Goal: Check status: Check status

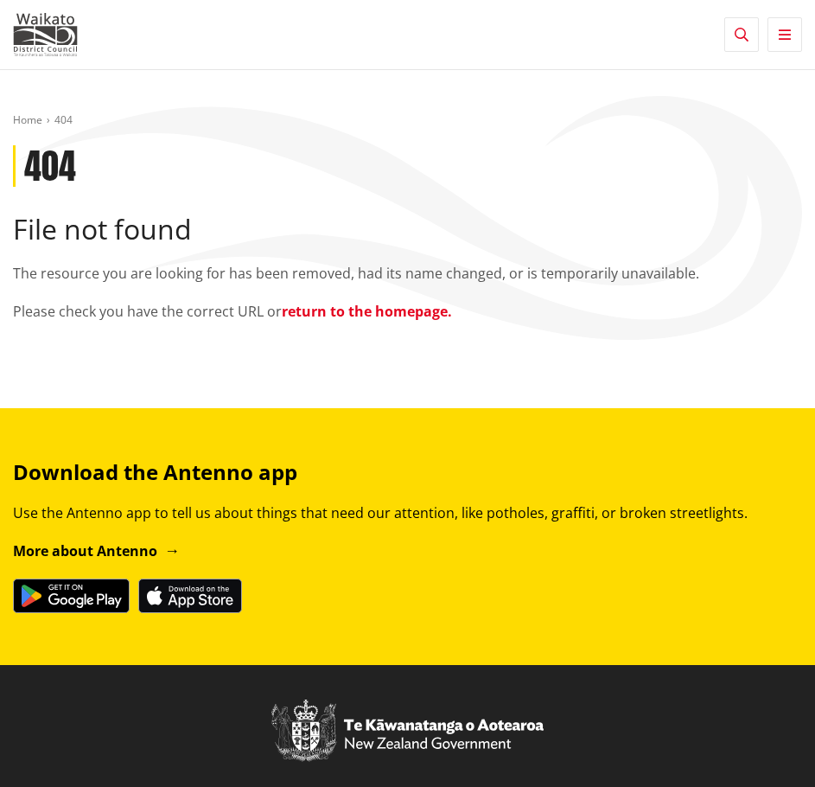
click at [365, 313] on link "return to the homepage." at bounding box center [367, 311] width 170 height 19
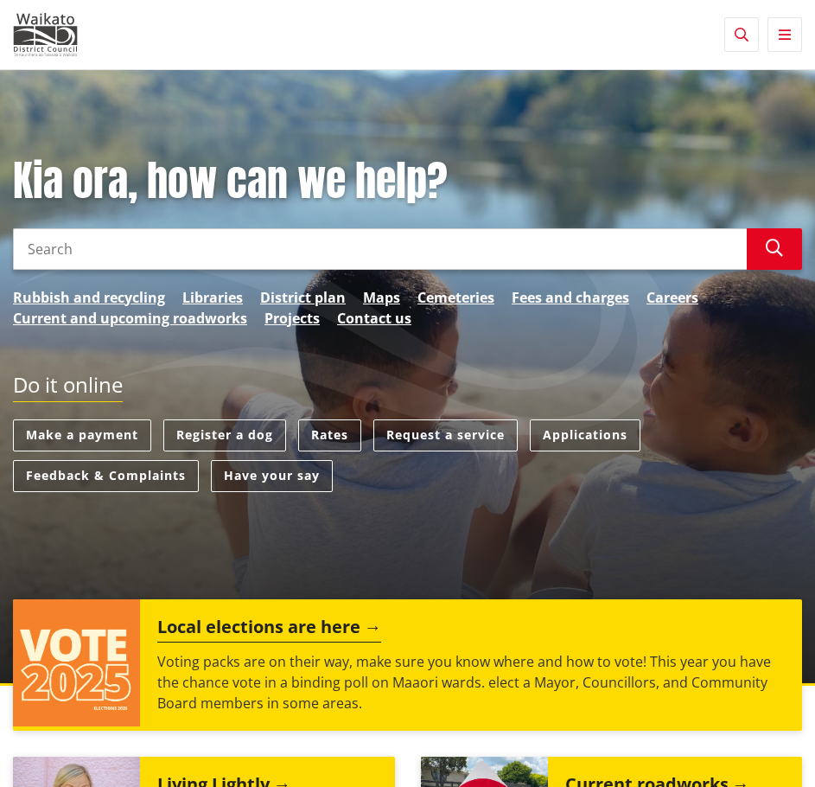
click at [781, 29] on icon "button" at bounding box center [785, 35] width 12 height 14
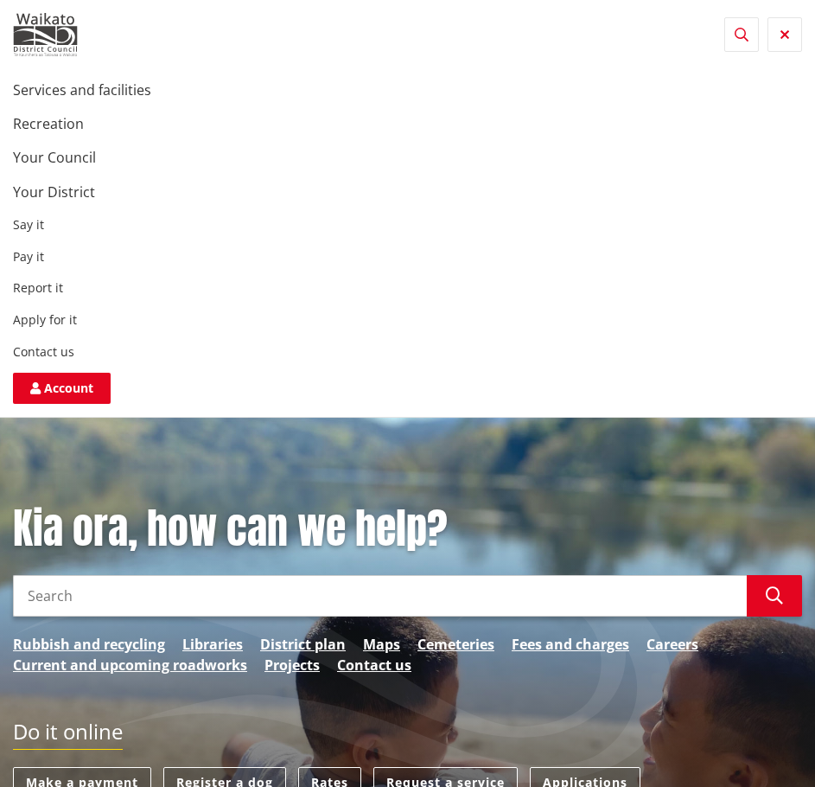
click at [738, 38] on icon "button" at bounding box center [742, 35] width 14 height 14
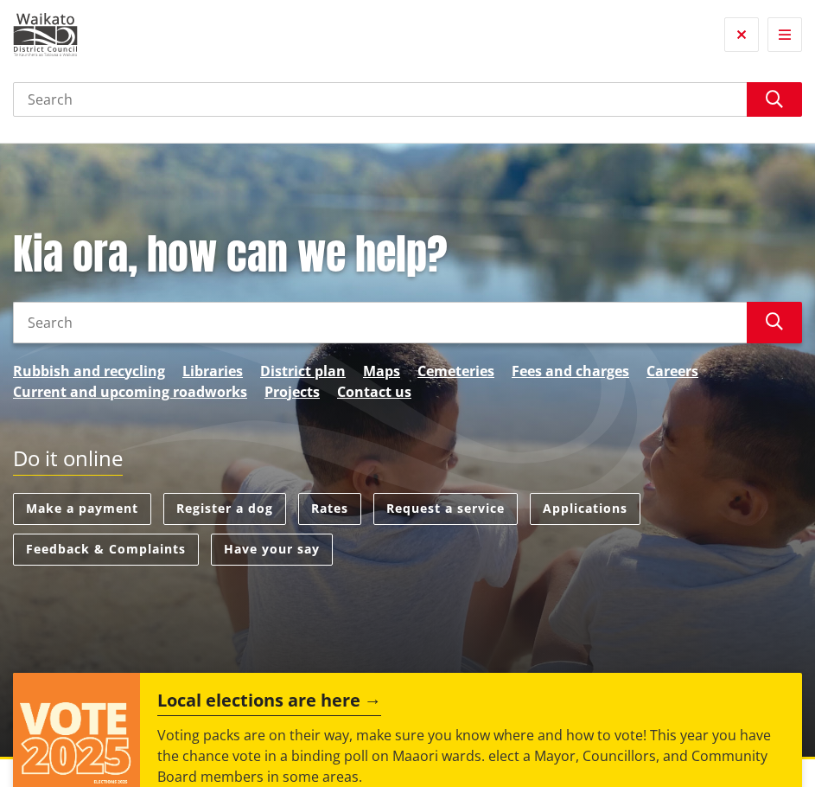
click at [181, 92] on input "Search" at bounding box center [407, 99] width 789 height 35
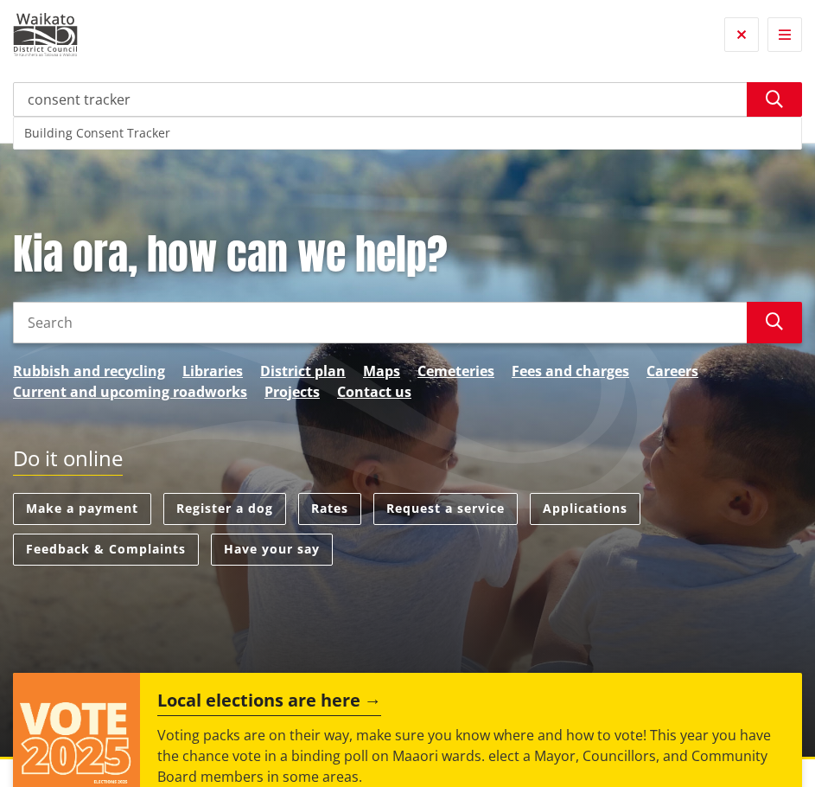
type input "consent tracker"
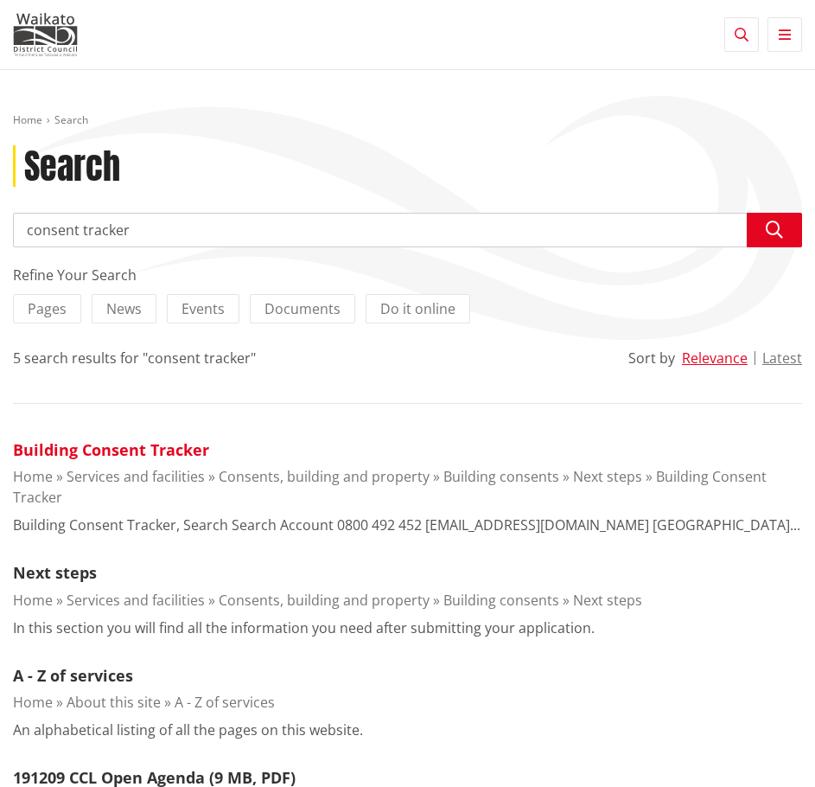
click at [166, 444] on link "Building Consent Tracker" at bounding box center [111, 449] width 196 height 21
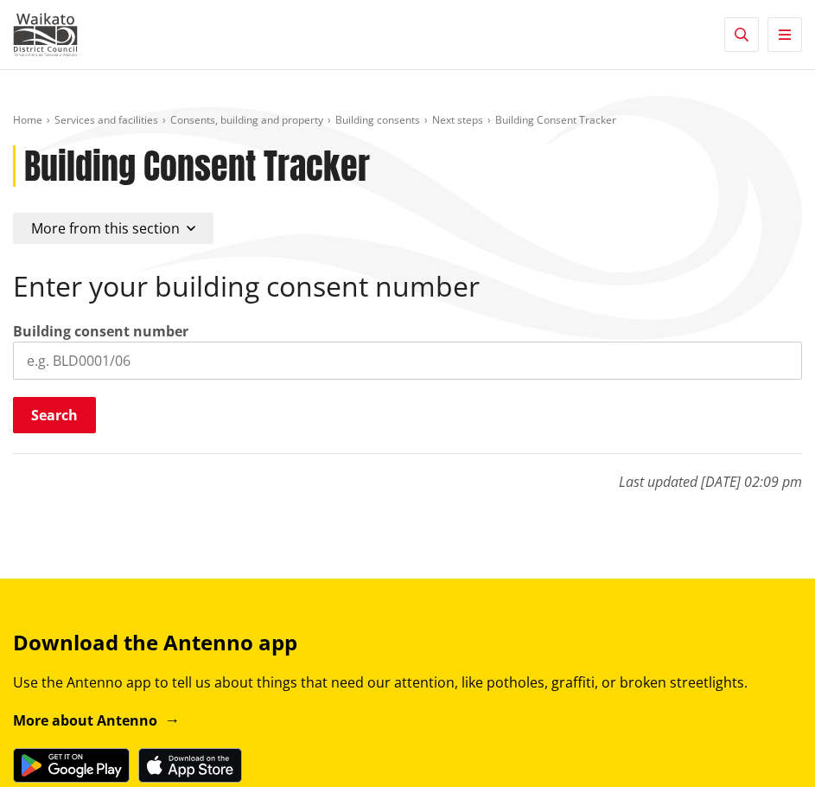
click at [73, 359] on input "search" at bounding box center [407, 360] width 789 height 38
paste input "BLD0261/26"
type input "BLD0261/26"
click at [48, 405] on button "Search" at bounding box center [54, 415] width 83 height 36
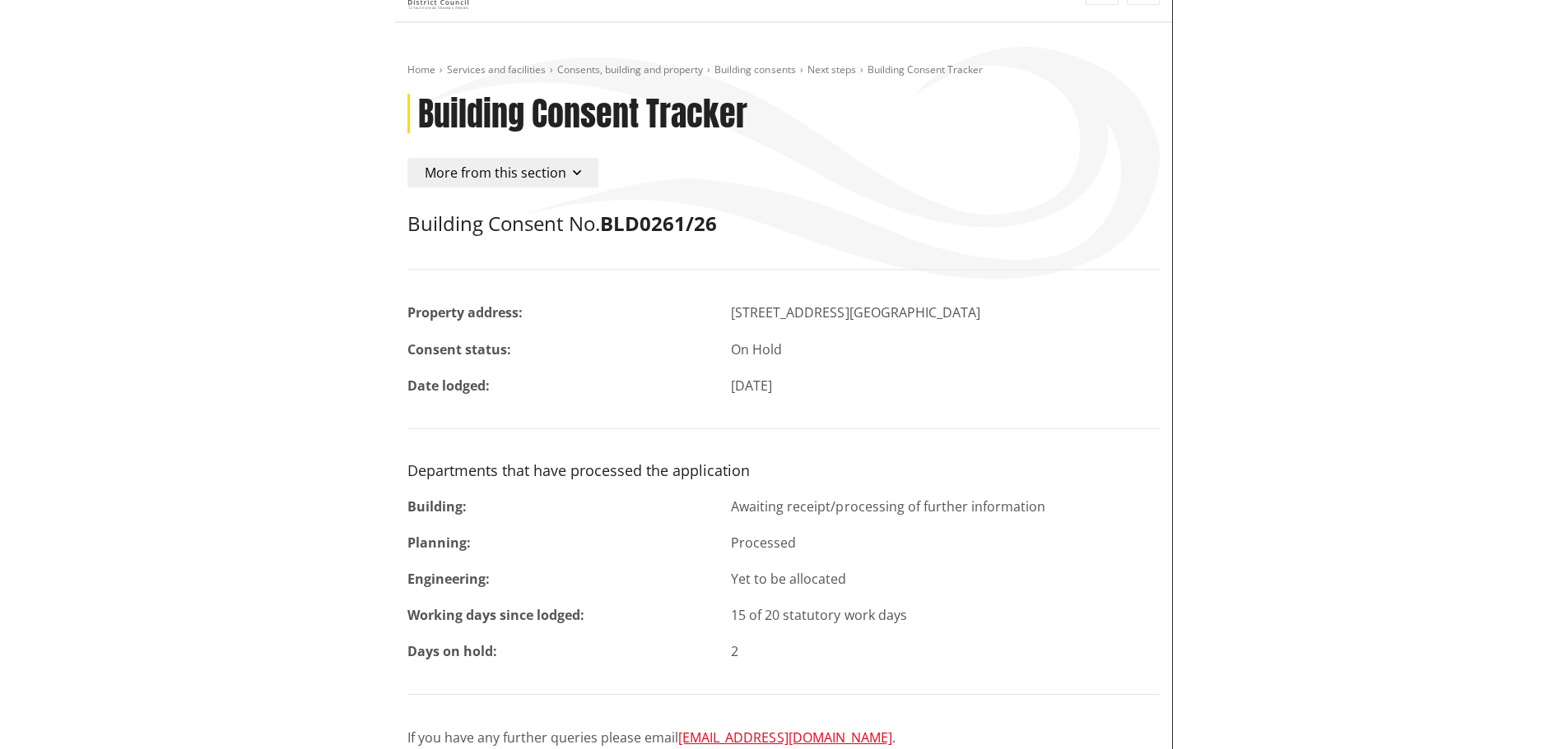
scroll to position [82, 0]
